Goal: Information Seeking & Learning: Learn about a topic

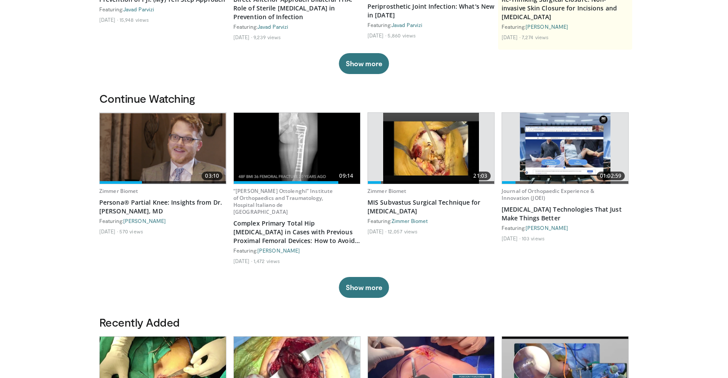
scroll to position [201, 0]
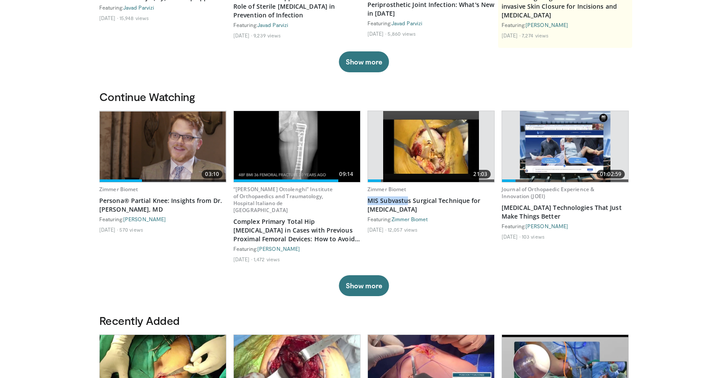
drag, startPoint x: 377, startPoint y: 194, endPoint x: 433, endPoint y: 215, distance: 58.9
click at [425, 212] on div "Zimmer Biomet MIS Subvastus Surgical Technique for Total Knee Arthroplasty Feat…" at bounding box center [430, 210] width 127 height 56
click at [462, 241] on div "21:03 Zimmer Biomet MIS Subvastus Surgical Technique for Total Knee Arthroplast…" at bounding box center [430, 190] width 127 height 158
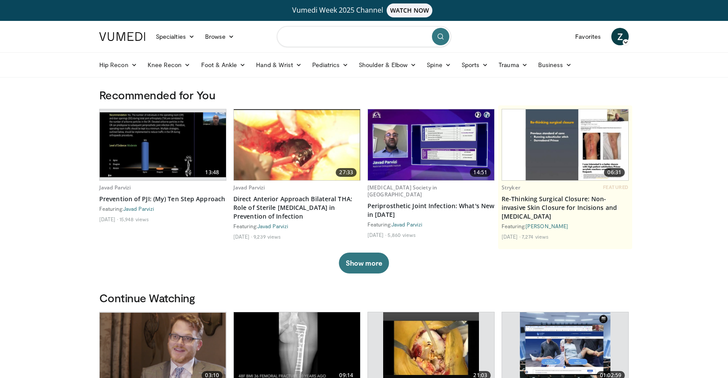
click at [325, 44] on input "Search topics, interventions" at bounding box center [364, 36] width 174 height 21
click at [306, 39] on input "********" at bounding box center [364, 36] width 174 height 21
click at [331, 39] on input "*********" at bounding box center [364, 36] width 174 height 21
type input "**********"
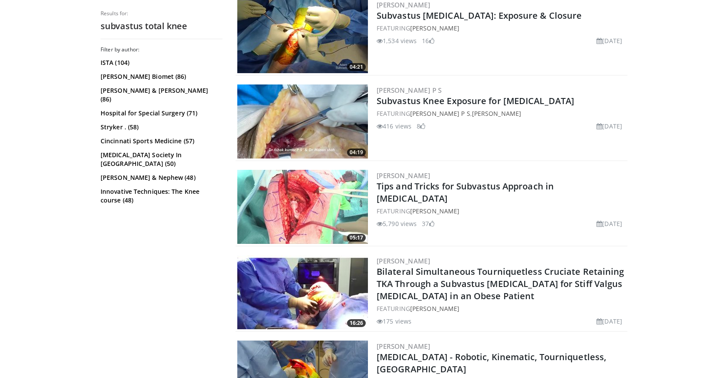
scroll to position [293, 0]
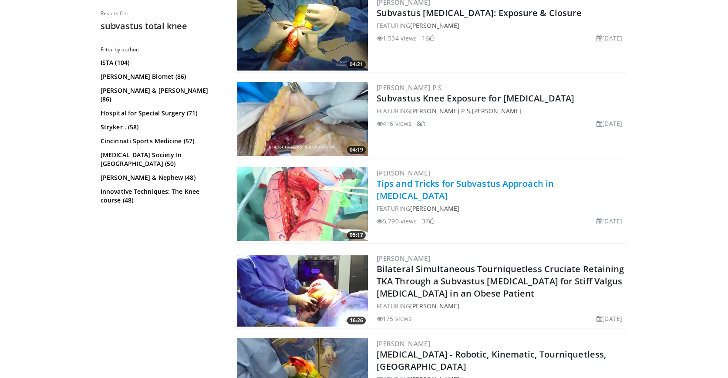
click at [474, 182] on link "Tips and Tricks for Subvastus Approach in Total Knee Arthroplasty" at bounding box center [465, 190] width 177 height 24
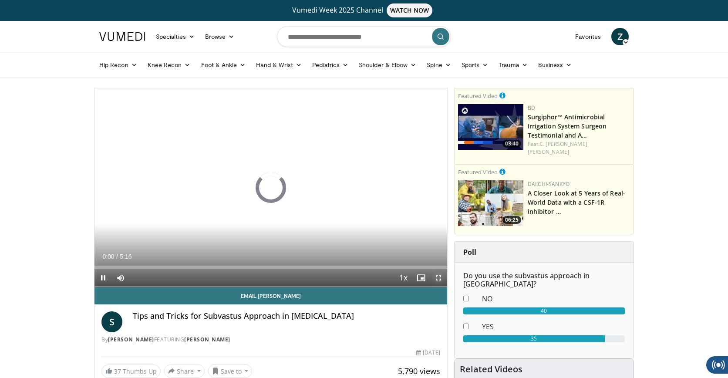
click at [437, 276] on span "Video Player" at bounding box center [438, 277] width 17 height 17
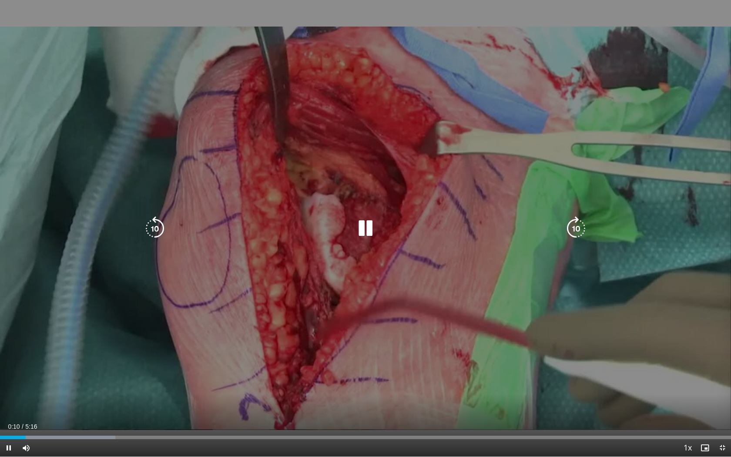
click at [369, 225] on icon "Video Player" at bounding box center [365, 228] width 24 height 24
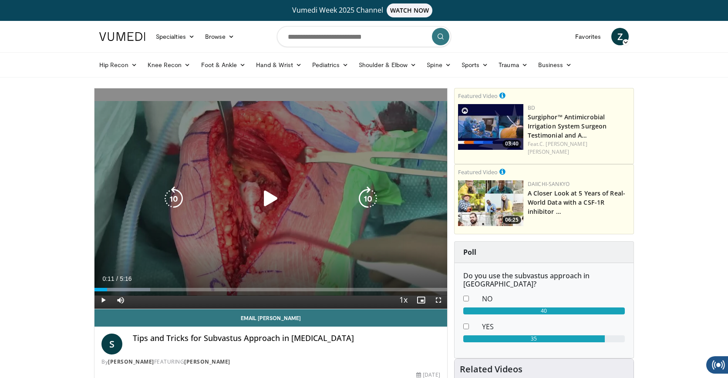
click at [272, 195] on icon "Video Player" at bounding box center [271, 198] width 24 height 24
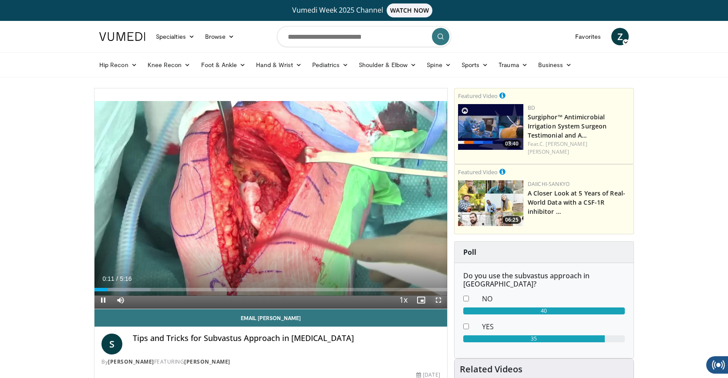
click at [435, 296] on span "Video Player" at bounding box center [438, 299] width 17 height 17
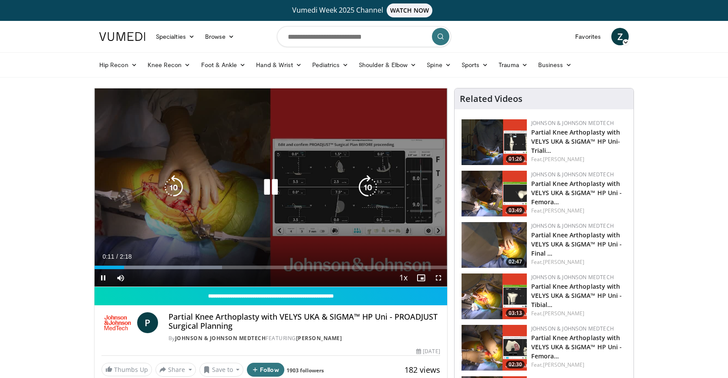
click at [269, 193] on icon "Video Player" at bounding box center [271, 187] width 24 height 24
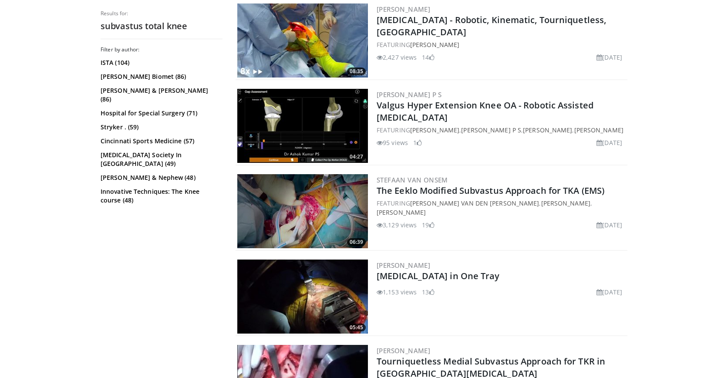
scroll to position [626, 0]
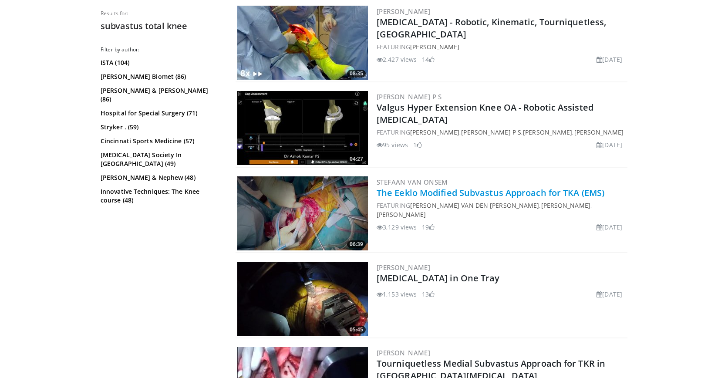
click at [512, 192] on link "The Eeklo Modified Subvastus Approach for TKA (EMS)" at bounding box center [491, 193] width 228 height 12
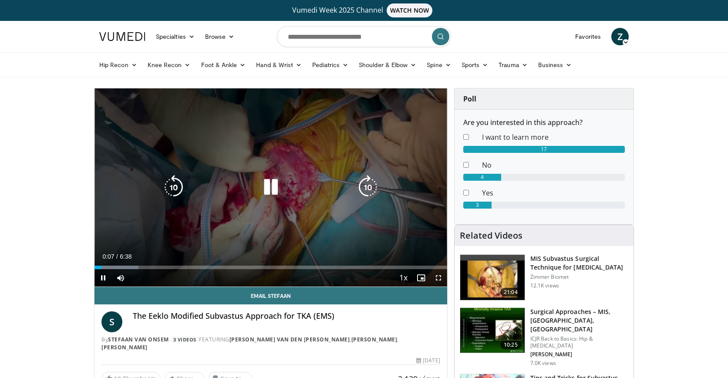
click at [266, 187] on icon "Video Player" at bounding box center [271, 187] width 24 height 24
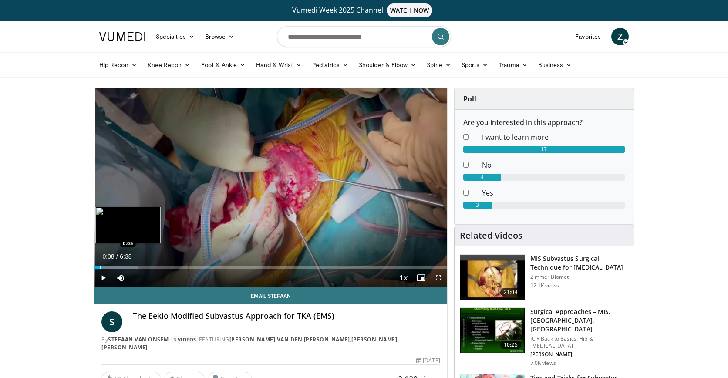
click at [100, 267] on div "Progress Bar" at bounding box center [100, 267] width 1 height 3
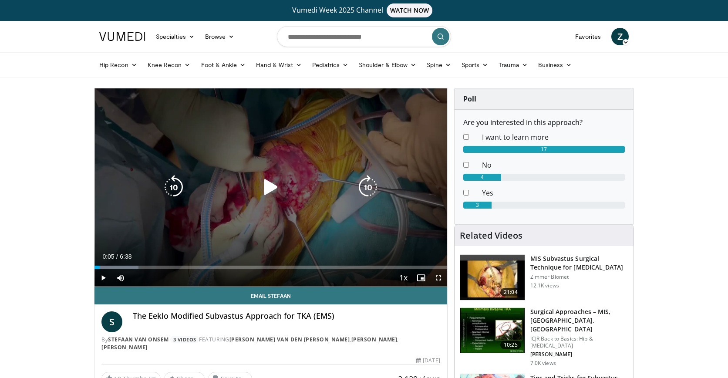
click at [265, 182] on icon "Video Player" at bounding box center [271, 187] width 24 height 24
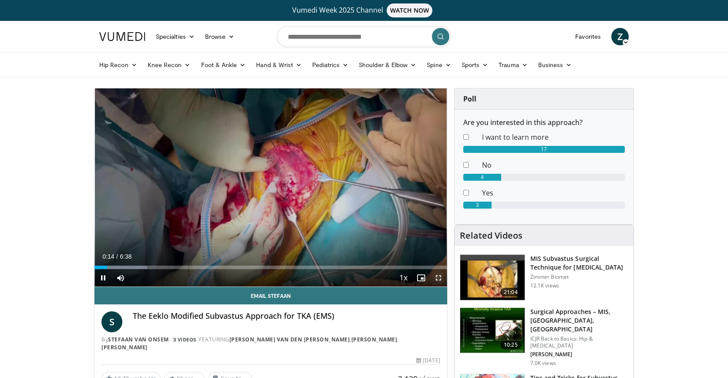
click at [443, 283] on span "Video Player" at bounding box center [438, 277] width 17 height 17
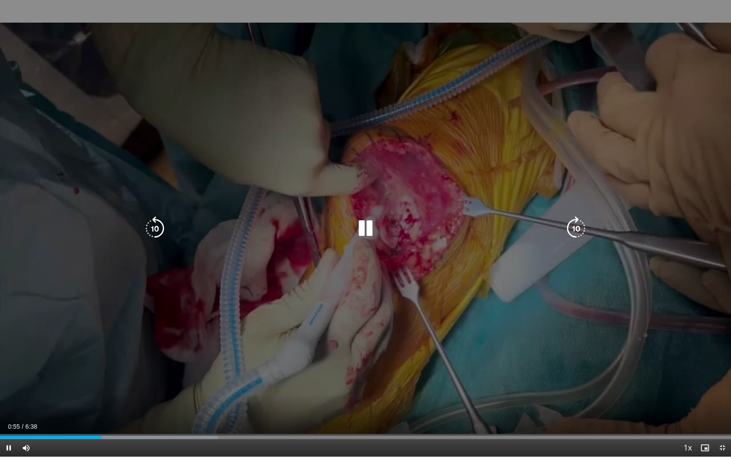
click at [369, 229] on icon "Video Player" at bounding box center [365, 228] width 24 height 24
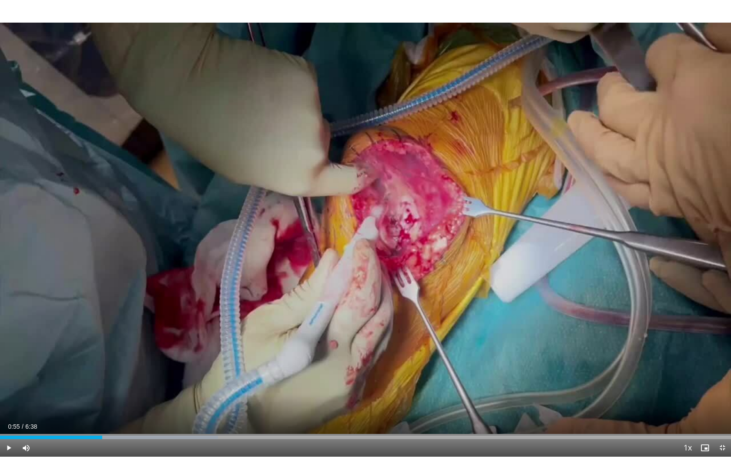
click at [369, 229] on div "10 seconds Tap to unmute" at bounding box center [365, 228] width 731 height 457
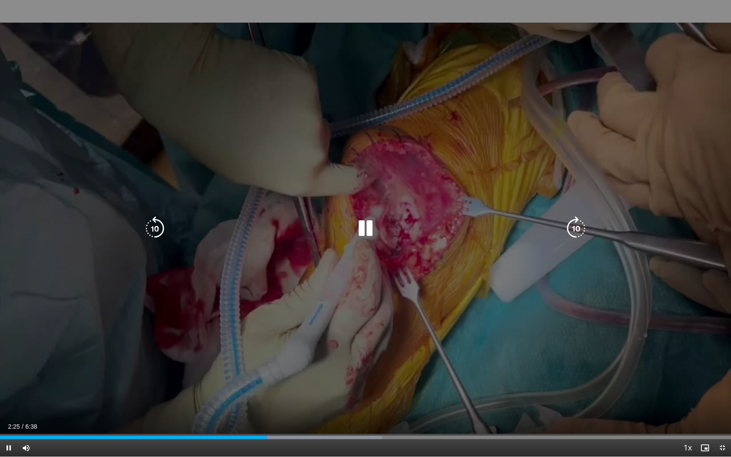
click at [367, 222] on icon "Video Player" at bounding box center [365, 228] width 24 height 24
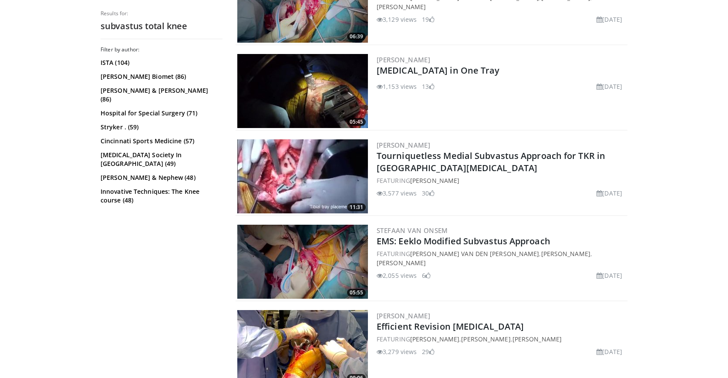
scroll to position [847, 0]
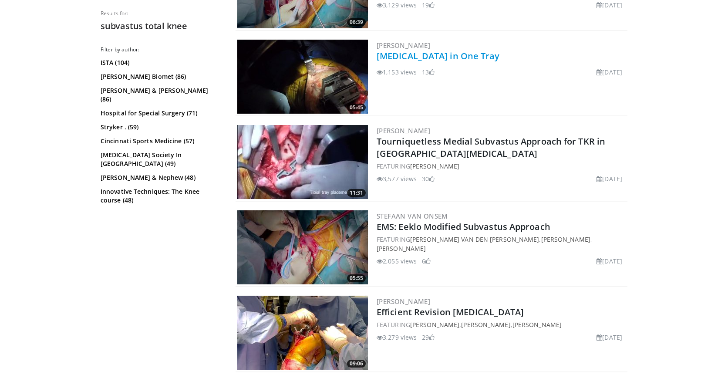
click at [500, 50] on link "[MEDICAL_DATA] in One Tray" at bounding box center [438, 56] width 123 height 12
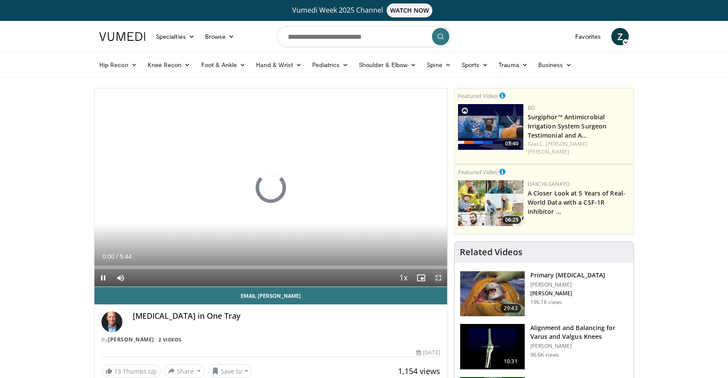
click at [437, 278] on span "Video Player" at bounding box center [438, 277] width 17 height 17
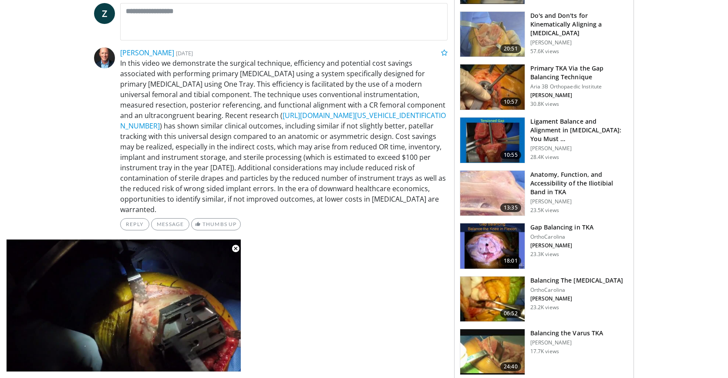
scroll to position [472, 0]
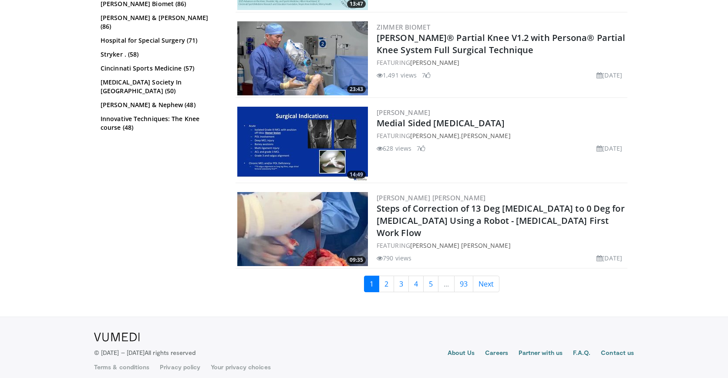
scroll to position [1976, 0]
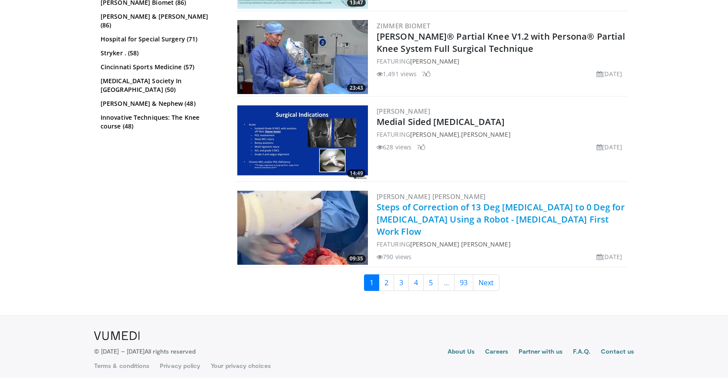
click at [448, 215] on link "Steps of Correction of 13 Deg [MEDICAL_DATA] to 0 Deg for [MEDICAL_DATA] Using …" at bounding box center [501, 219] width 248 height 36
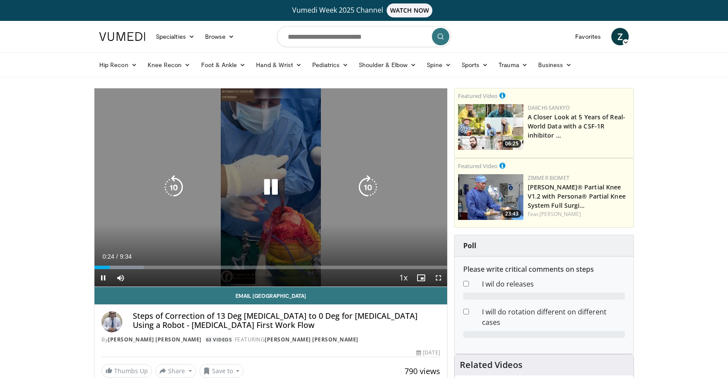
click at [272, 190] on icon "Video Player" at bounding box center [271, 187] width 24 height 24
click at [268, 193] on icon "Video Player" at bounding box center [271, 187] width 24 height 24
click at [273, 206] on div "10 seconds Tap to unmute" at bounding box center [270, 187] width 353 height 198
